Goal: Information Seeking & Learning: Check status

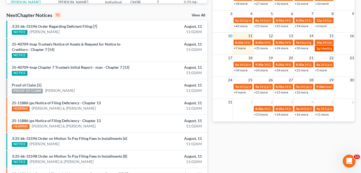
click at [317, 47] on span "1p" at bounding box center [319, 48] width 4 height 4
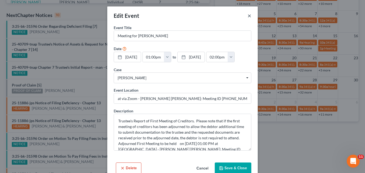
click at [248, 16] on button "×" at bounding box center [250, 15] width 4 height 6
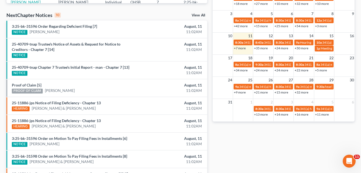
click at [248, 45] on div "+7 more" at bounding box center [243, 47] width 20 height 5
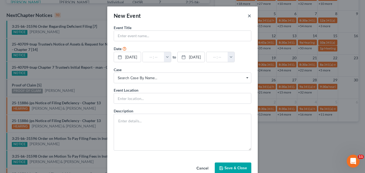
click at [248, 15] on button "×" at bounding box center [250, 15] width 4 height 6
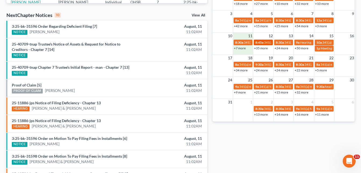
click at [265, 41] on span "341(a) Meeting for [PERSON_NAME] [PERSON_NAME]" at bounding box center [303, 42] width 78 height 4
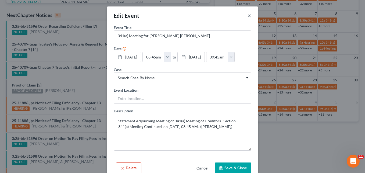
click at [248, 16] on button "×" at bounding box center [250, 15] width 4 height 6
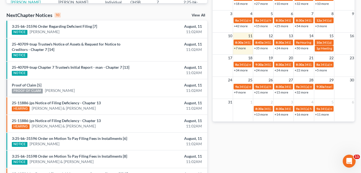
click at [263, 47] on link "+35 more" at bounding box center [261, 48] width 14 height 4
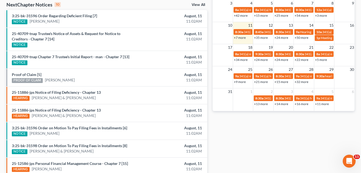
scroll to position [180, 0]
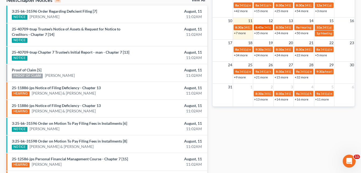
click at [266, 28] on span "341(a) Meeting for [PERSON_NAME] [PERSON_NAME]" at bounding box center [303, 27] width 78 height 4
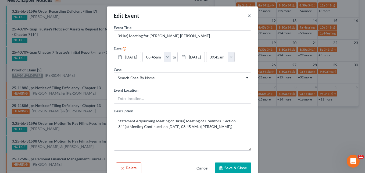
click at [248, 15] on button "×" at bounding box center [250, 15] width 4 height 6
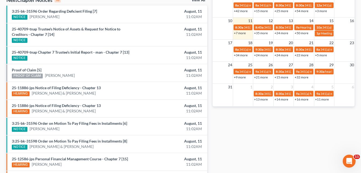
click at [264, 32] on link "+35 more" at bounding box center [261, 33] width 14 height 4
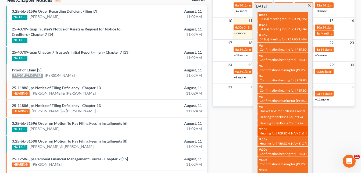
click at [290, 127] on div "9:15a Hearing for [PERSON_NAME] & [PERSON_NAME]" at bounding box center [282, 131] width 47 height 8
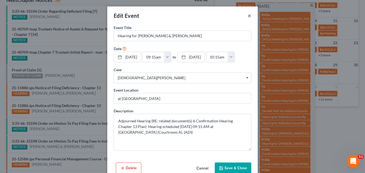
click at [248, 16] on button "×" at bounding box center [250, 15] width 4 height 6
